Goal: Find specific page/section: Find specific page/section

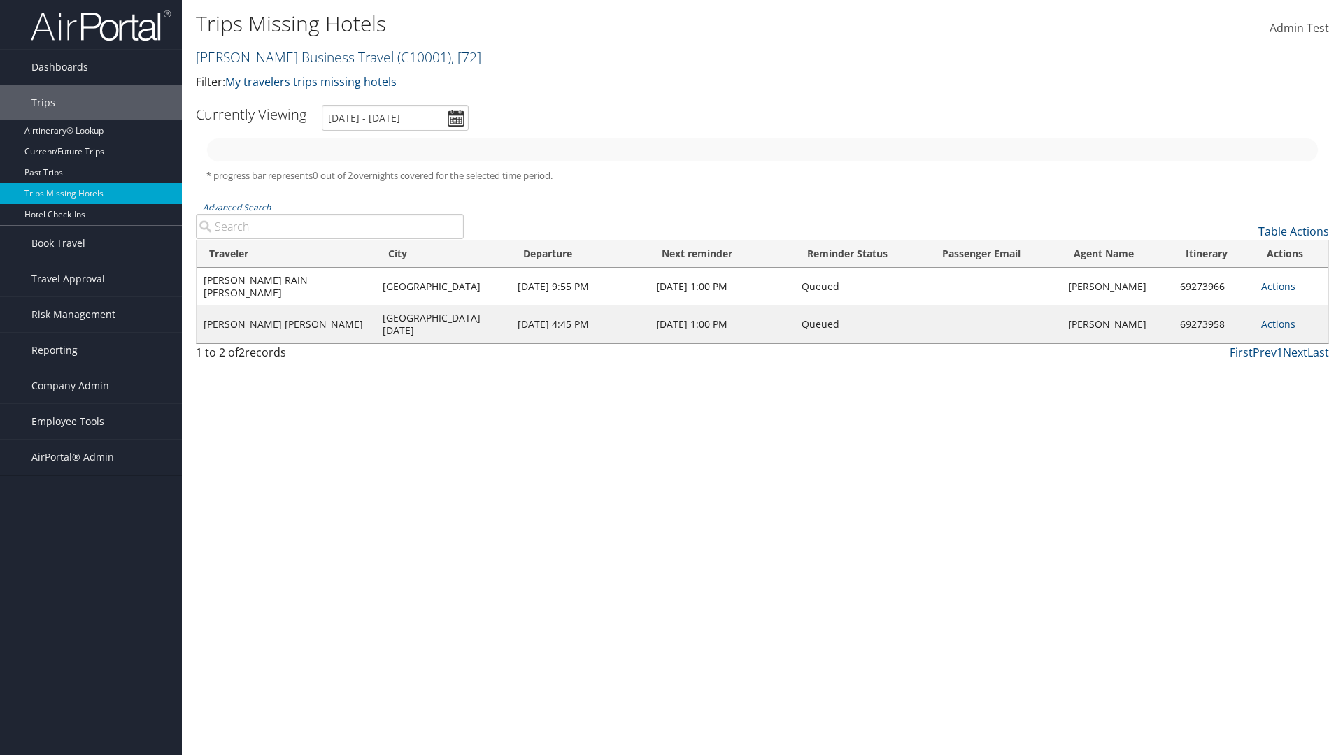
click at [288, 57] on link "Christopherson Business Travel ( C10001 ) , [ 72 ]" at bounding box center [338, 57] width 285 height 19
click at [0, 0] on input "search" at bounding box center [0, 0] width 0 height 0
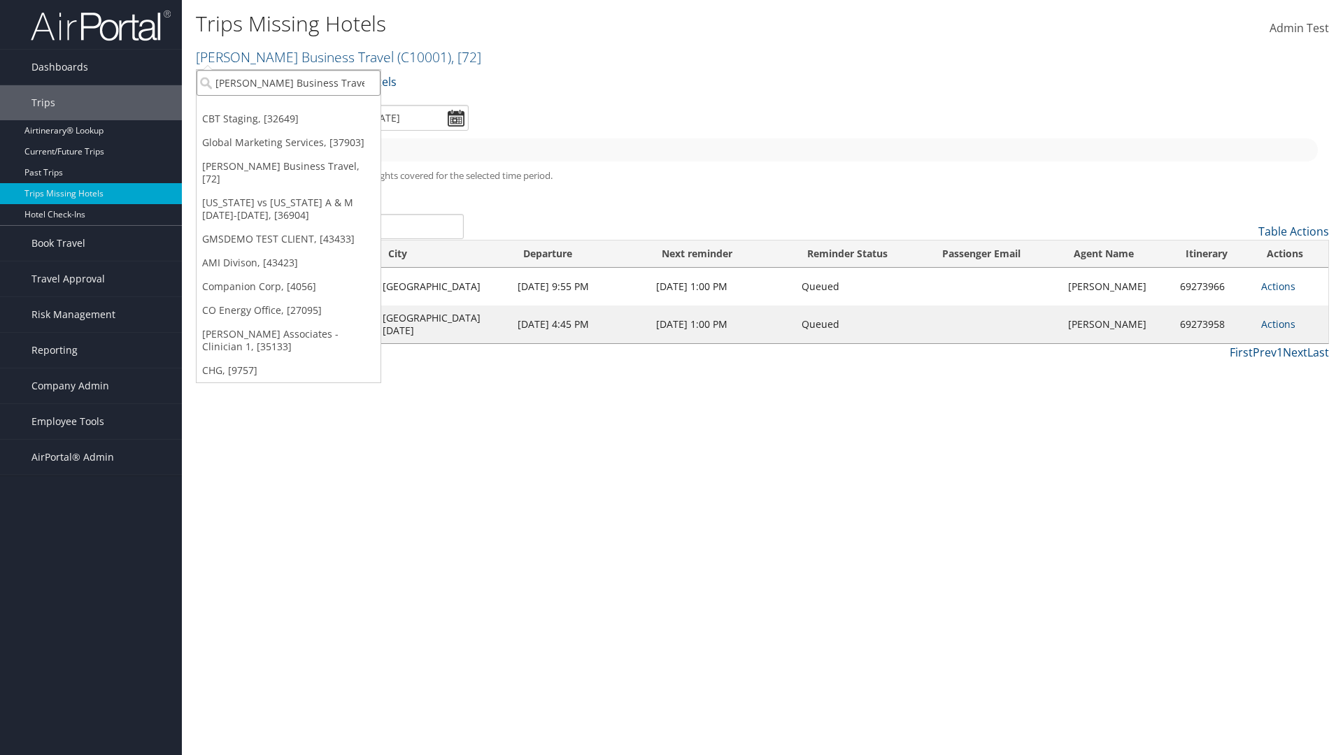
type input "[PERSON_NAME] Business Travel"
click at [308, 121] on div "Account" at bounding box center [308, 121] width 239 height 13
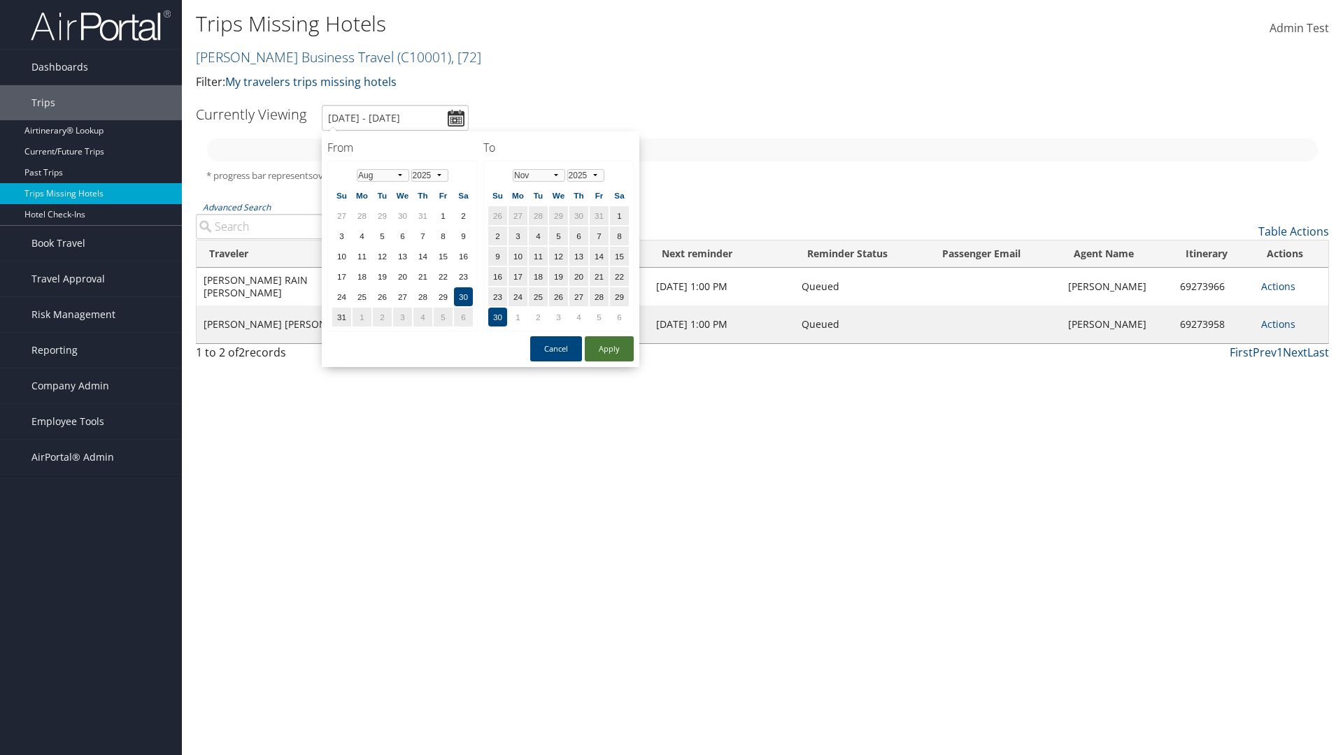
click at [609, 349] on button "Apply" at bounding box center [609, 348] width 49 height 25
type input "[DATE] - [DATE]"
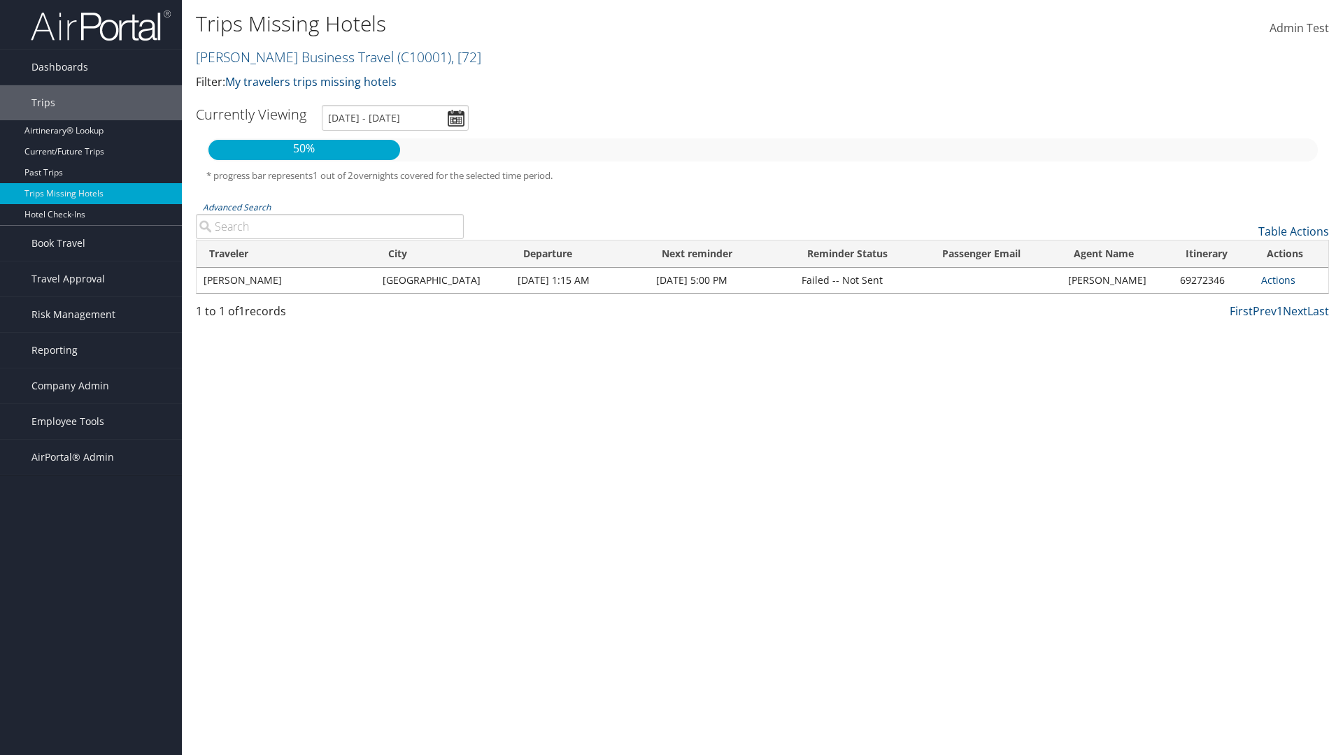
click at [329, 227] on input "Advanced Search" at bounding box center [330, 226] width 268 height 25
type input "[PERSON_NAME]"
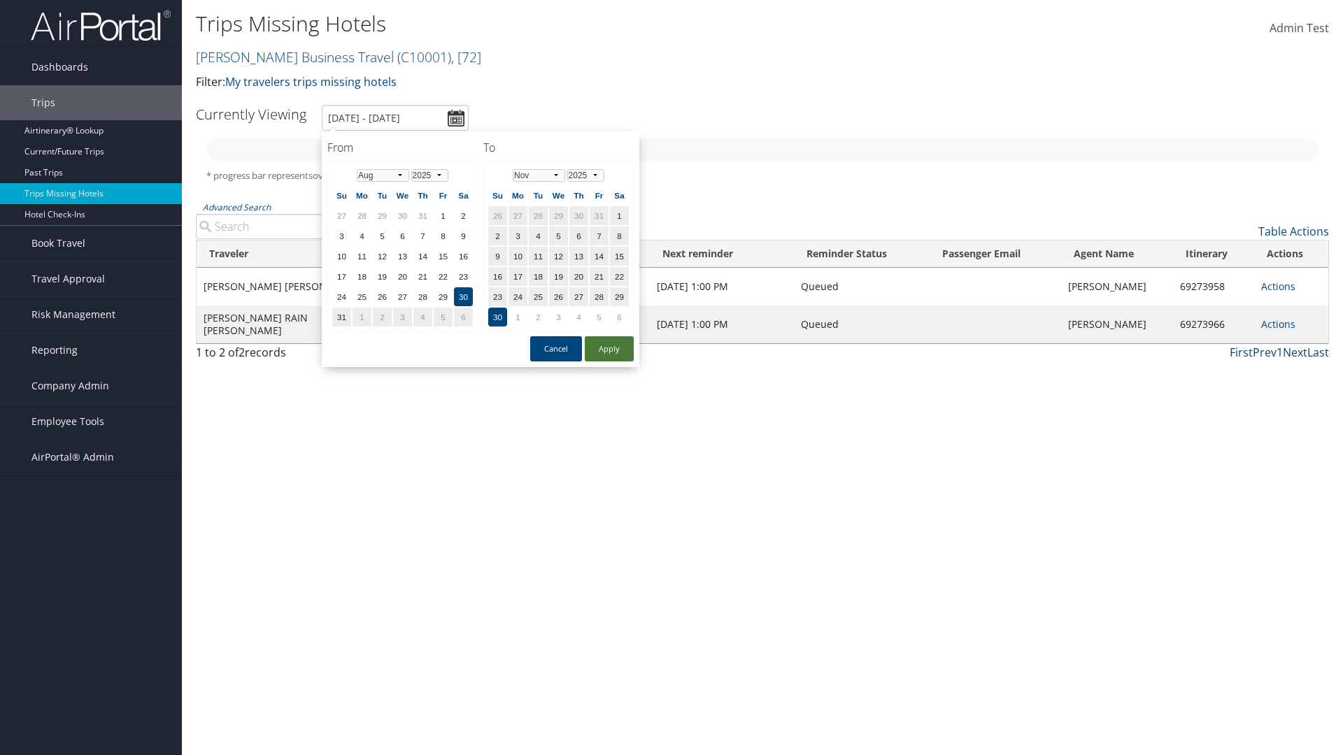
click at [609, 349] on button "Apply" at bounding box center [609, 348] width 49 height 25
type input "[DATE] - [DATE]"
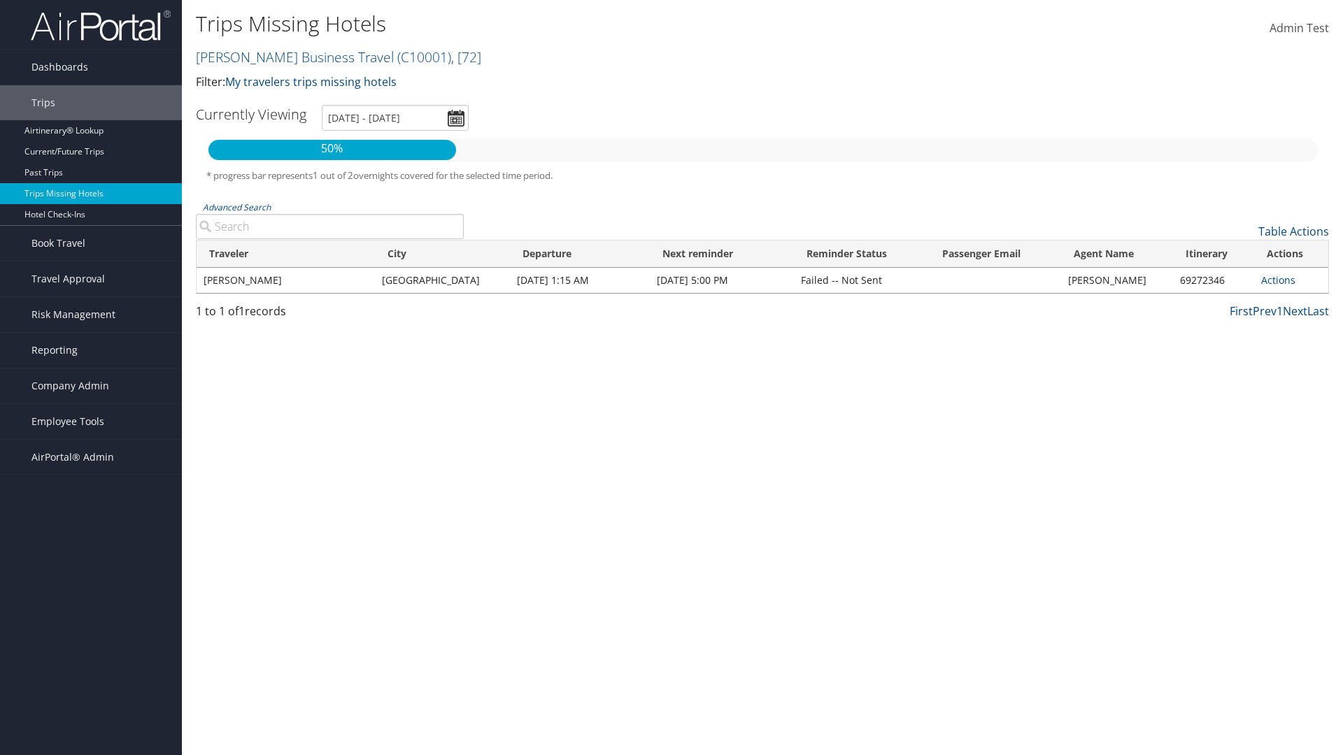
click at [329, 227] on input "Advanced Search" at bounding box center [330, 226] width 268 height 25
type input "[GEOGRAPHIC_DATA]"
